Goal: Check status

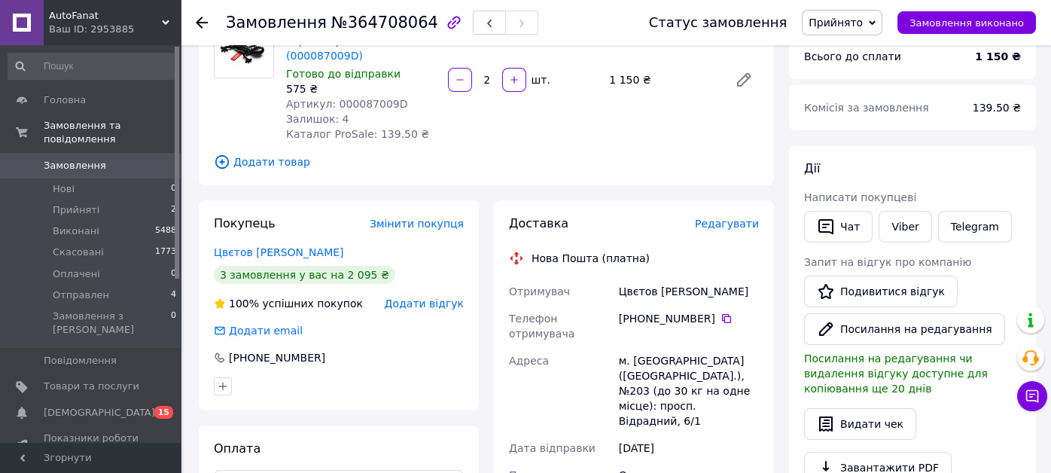
scroll to position [151, 0]
click at [56, 203] on span "Прийняті" at bounding box center [76, 210] width 47 height 14
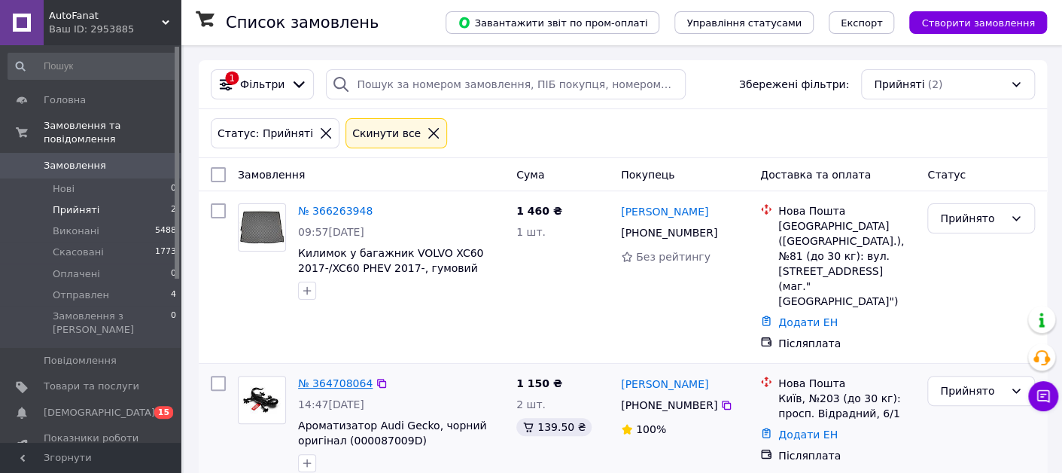
click at [330, 377] on link "№ 364708064" at bounding box center [335, 383] width 75 height 12
